Goal: Navigation & Orientation: Find specific page/section

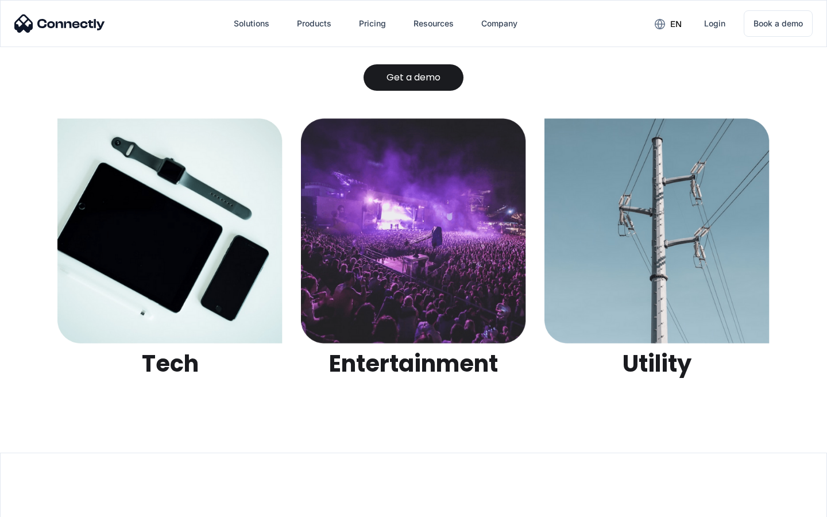
scroll to position [3622, 0]
